Goal: Navigation & Orientation: Find specific page/section

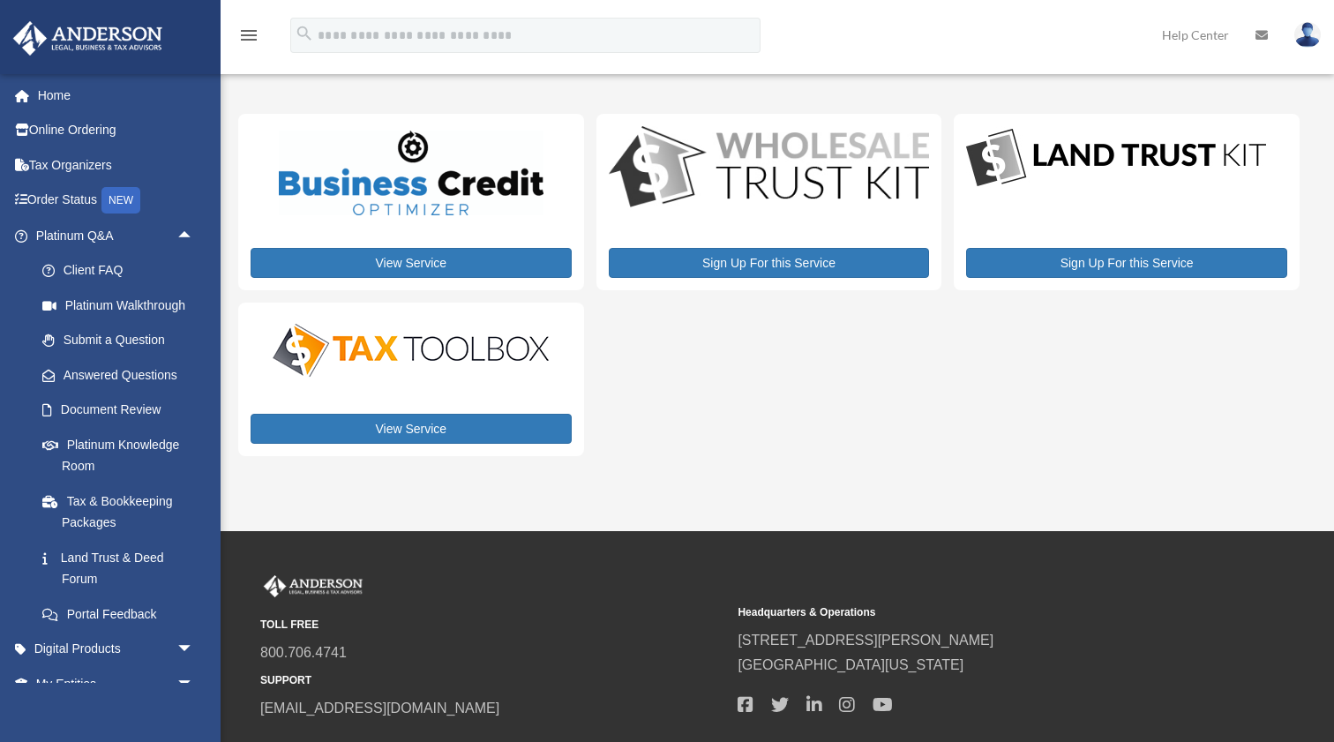
click at [881, 406] on div "View Service Sign Up For this Service Sign Up For this Service View Service" at bounding box center [769, 285] width 1062 height 342
click at [186, 230] on span "arrow_drop_up" at bounding box center [193, 236] width 35 height 36
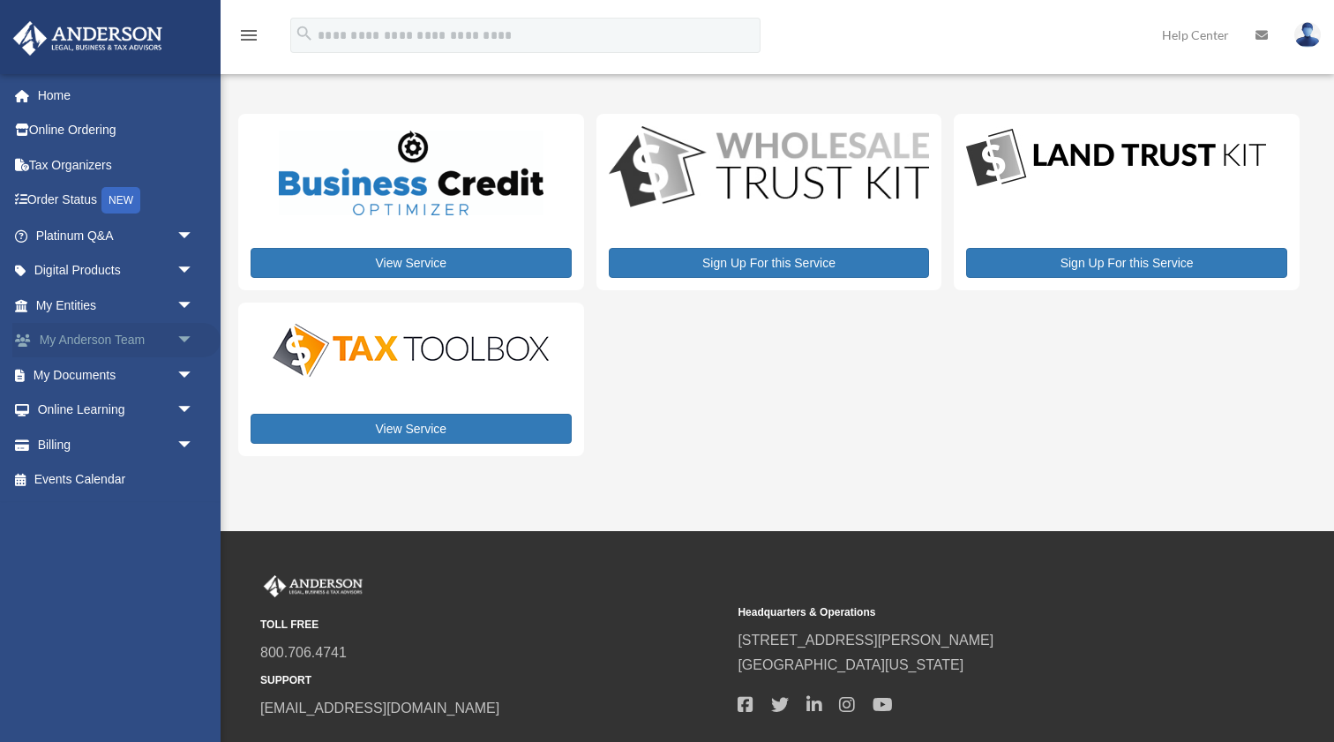
click at [73, 333] on link "My Anderson Team arrow_drop_down" at bounding box center [116, 340] width 208 height 35
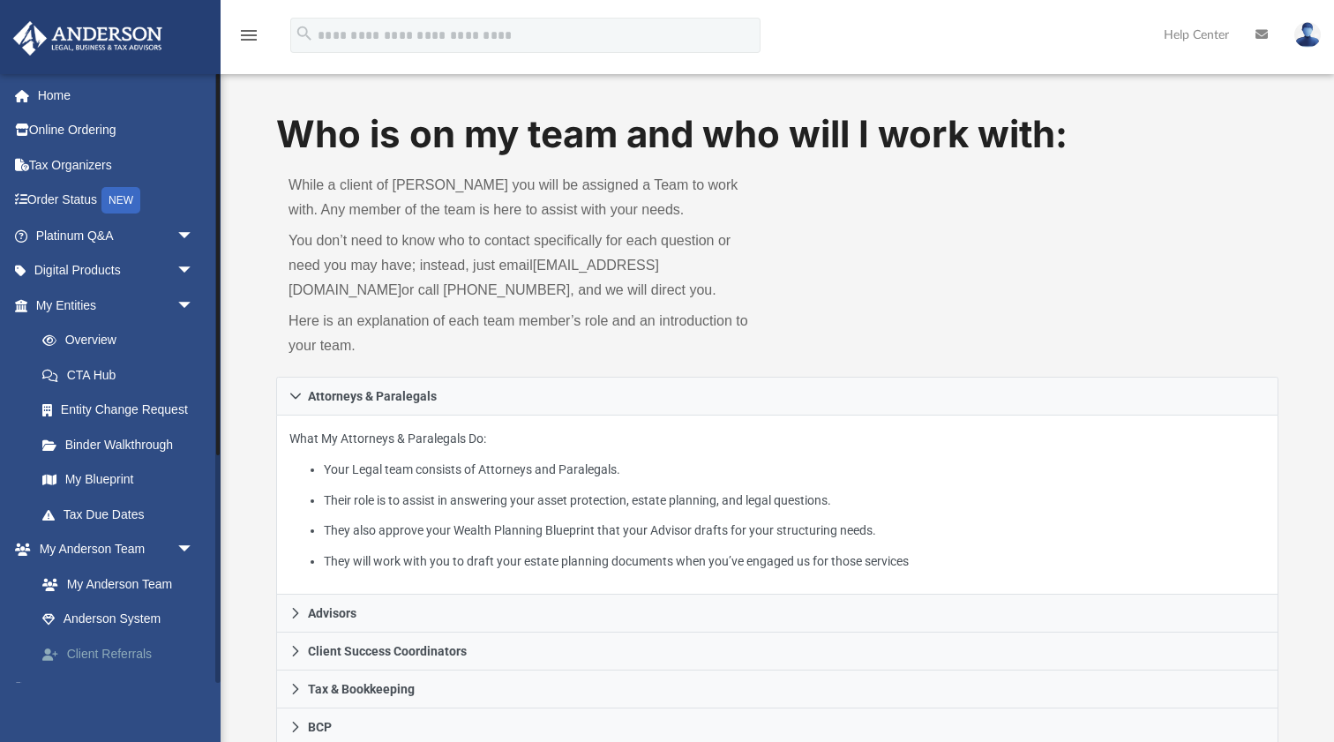
click at [104, 649] on link "Client Referrals" at bounding box center [123, 653] width 196 height 35
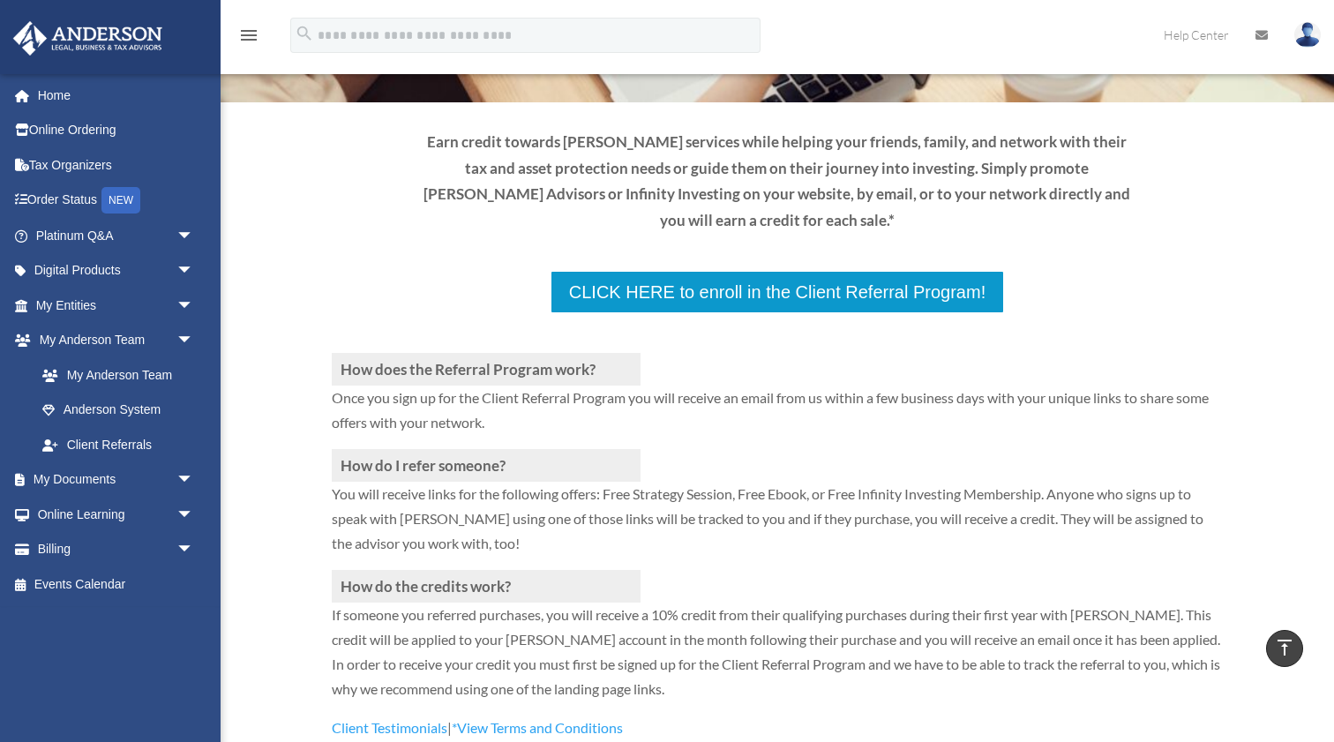
scroll to position [159, 0]
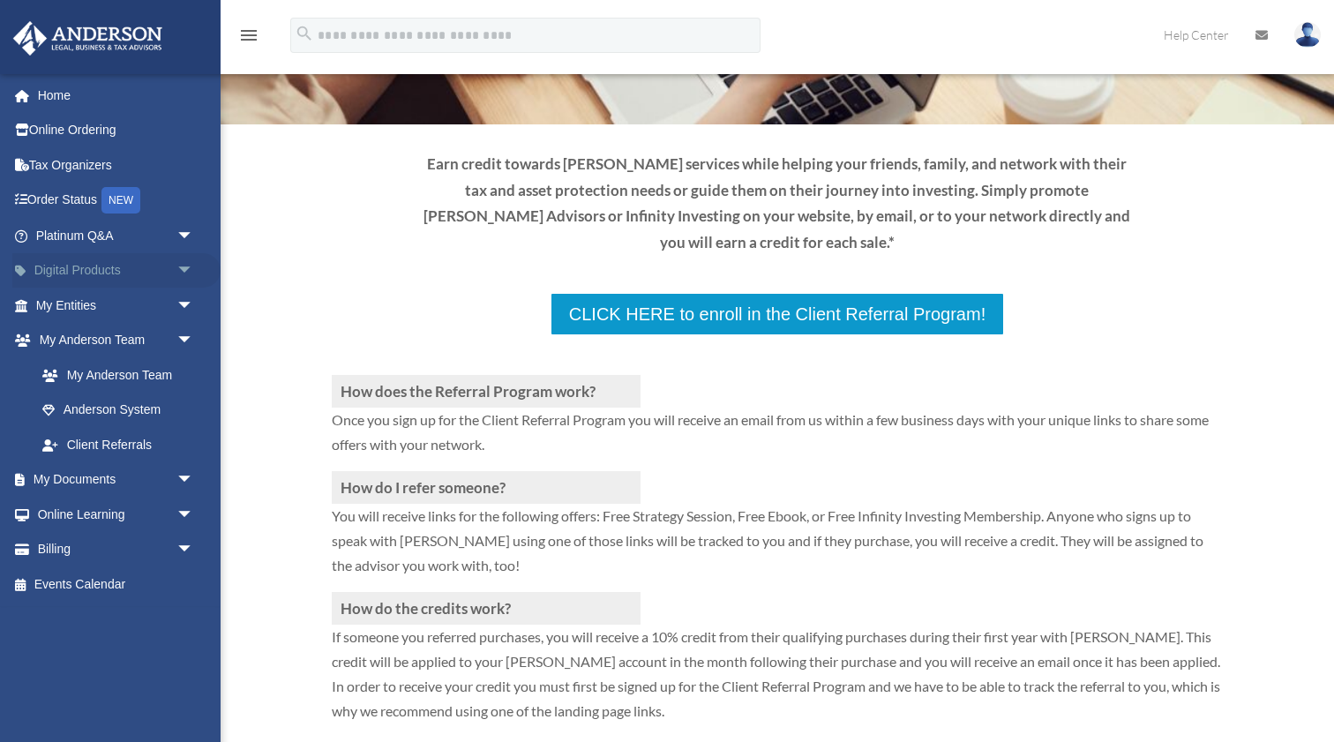
click at [185, 272] on span "arrow_drop_down" at bounding box center [193, 271] width 35 height 36
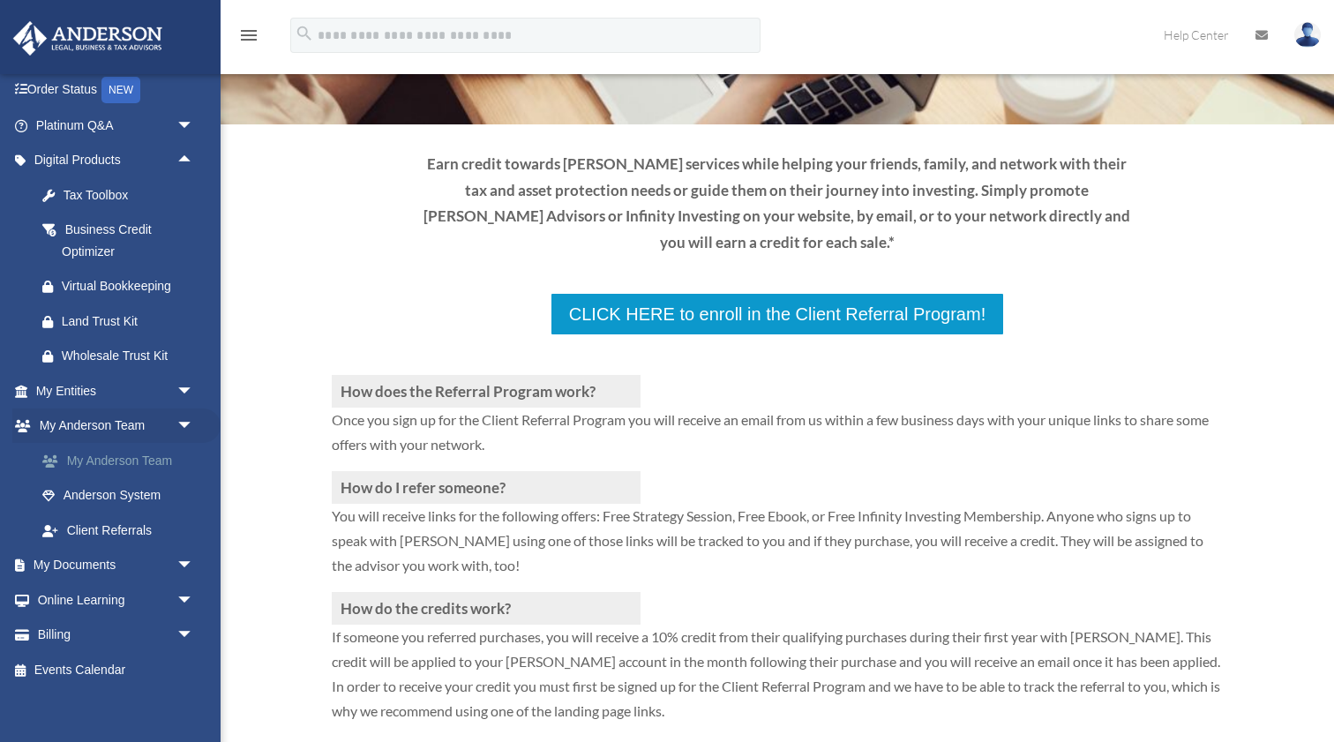
scroll to position [109, 0]
click at [182, 563] on span "arrow_drop_down" at bounding box center [193, 567] width 35 height 36
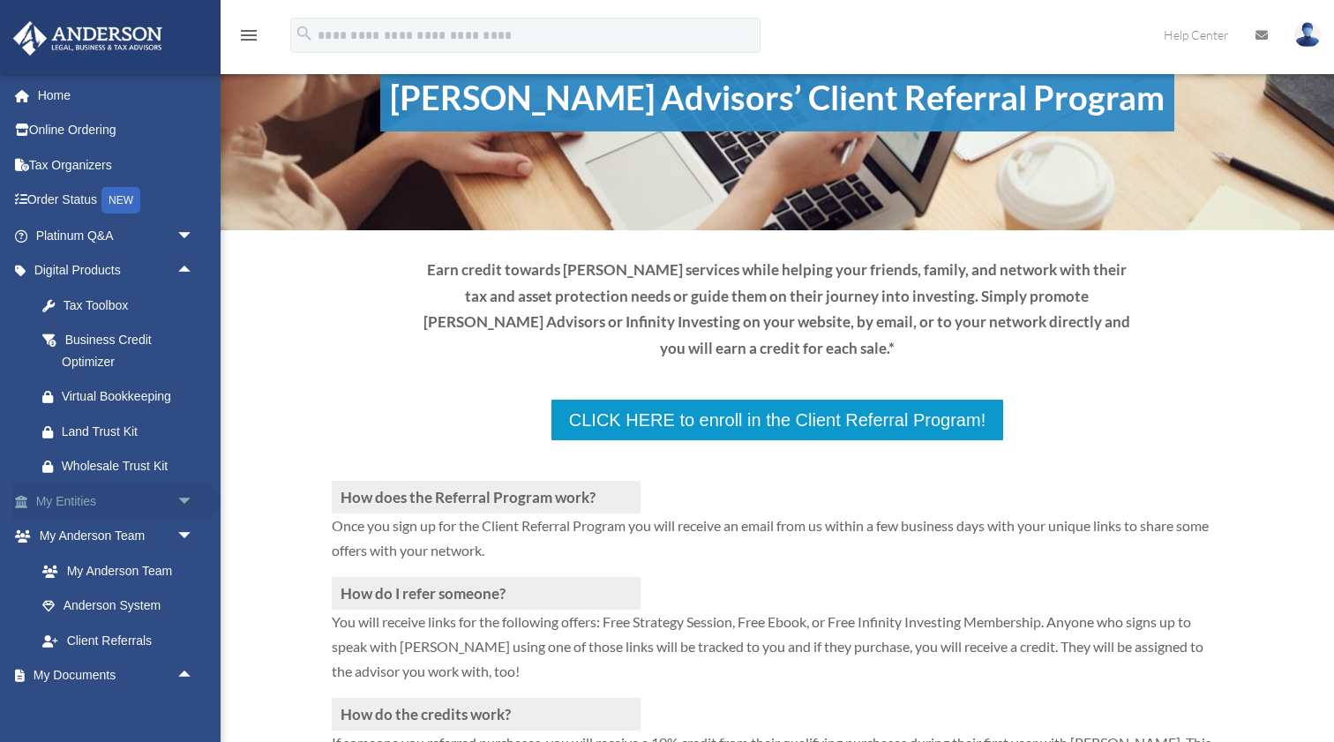
scroll to position [39, 0]
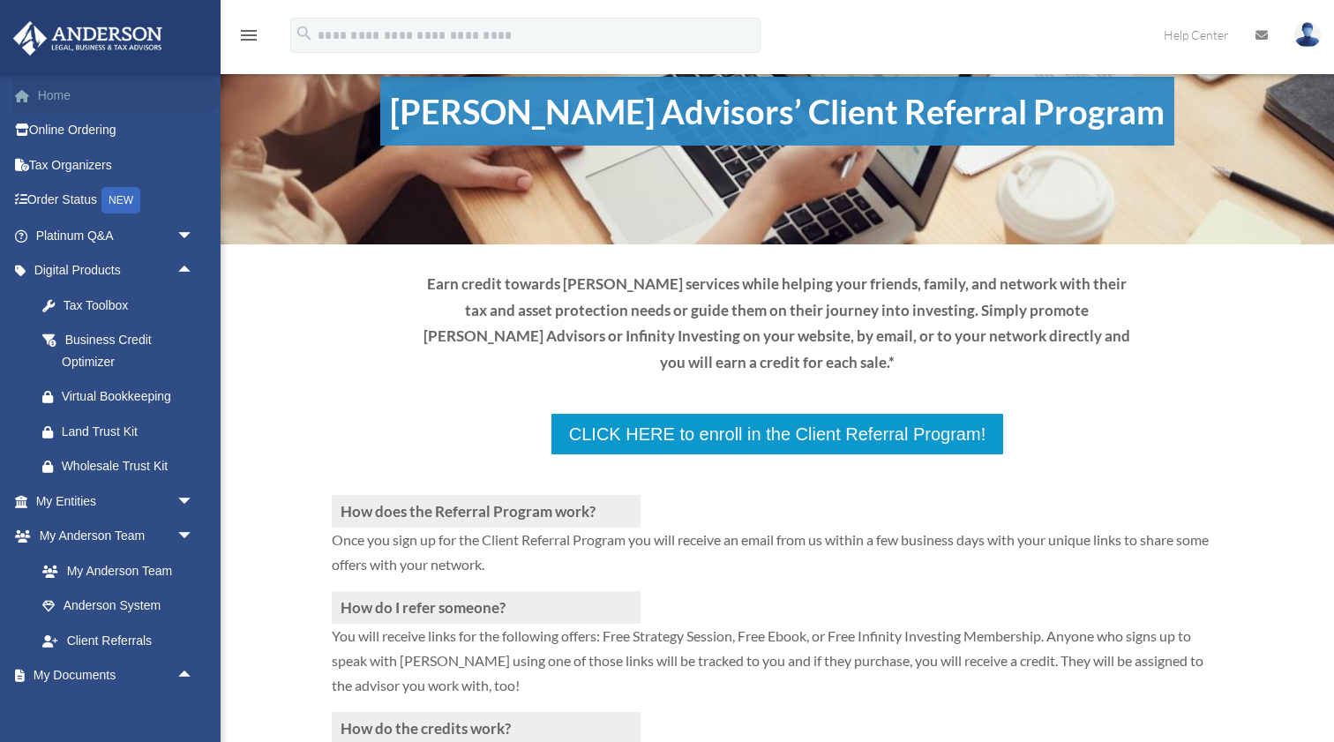
click at [59, 96] on link "Home" at bounding box center [116, 95] width 208 height 35
